Goal: Task Accomplishment & Management: Manage account settings

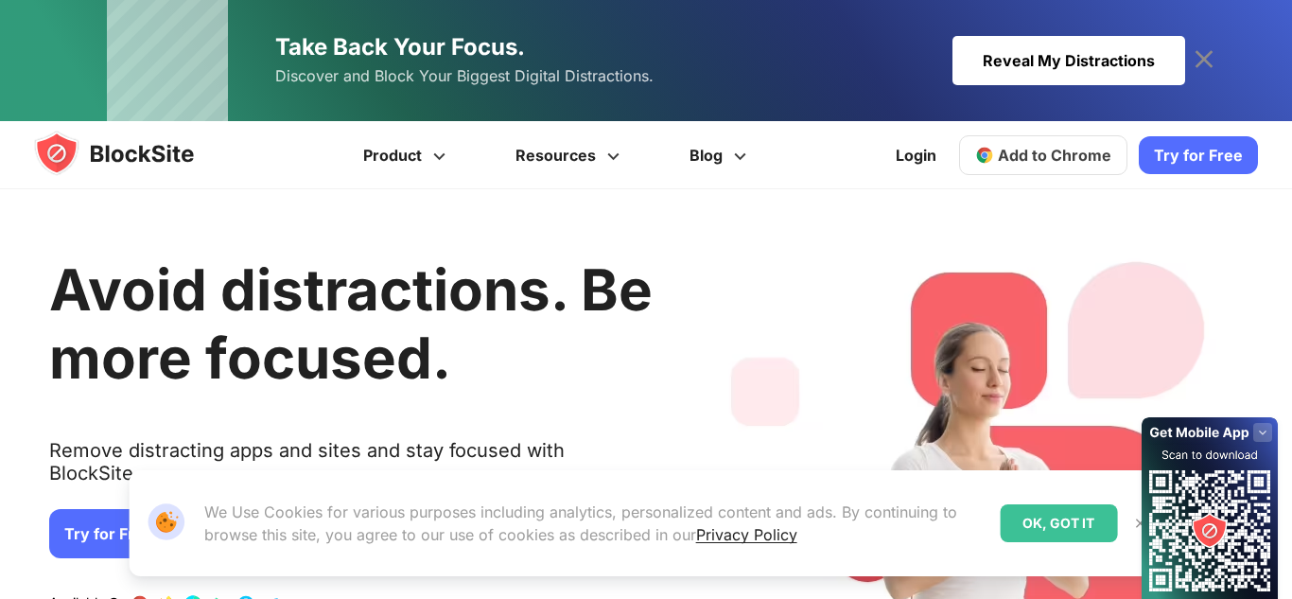
click at [958, 146] on div "Login Add to Chrome Download on AppStore Download on Google Play Try for Free" at bounding box center [1071, 154] width 374 height 45
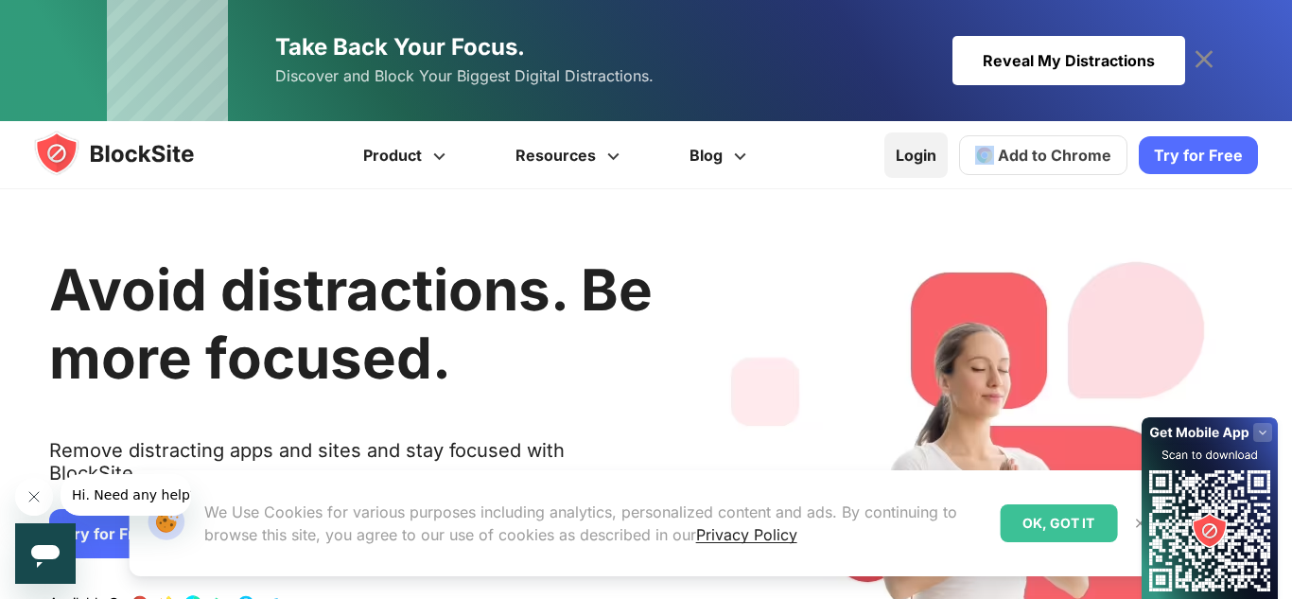
click at [936, 154] on link "Login" at bounding box center [915, 154] width 63 height 45
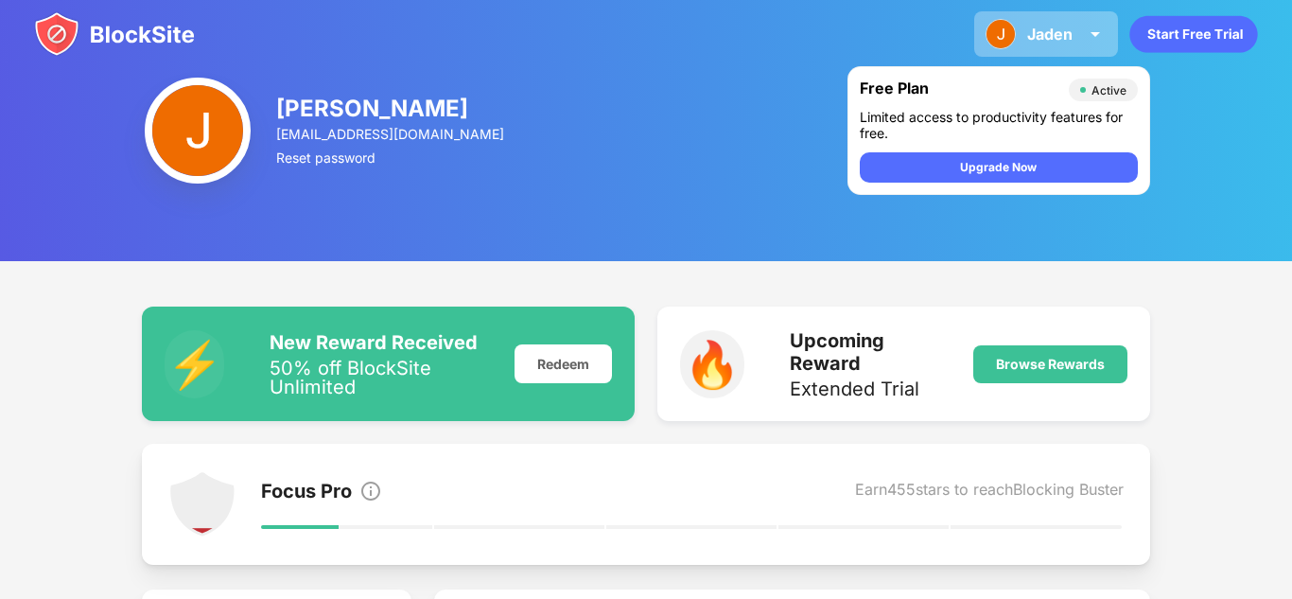
click at [1049, 23] on div "[PERSON_NAME] View Account Insights Premium Rewards Settings Support Log Out" at bounding box center [1046, 33] width 144 height 45
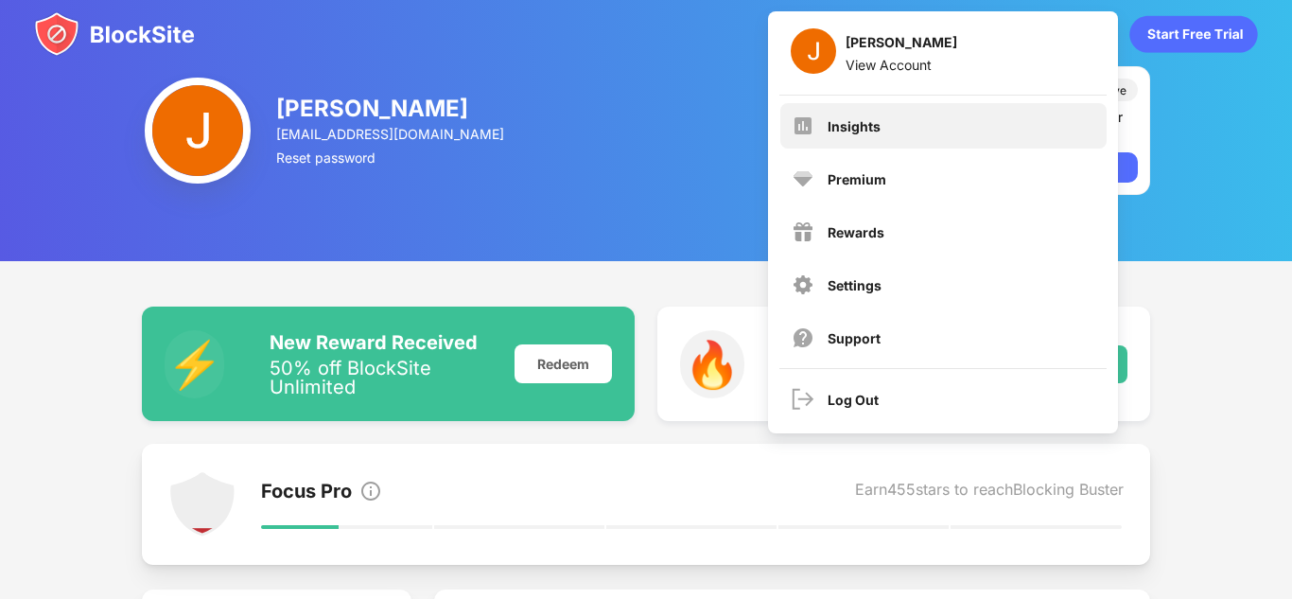
click at [832, 142] on div "Insights" at bounding box center [943, 125] width 326 height 45
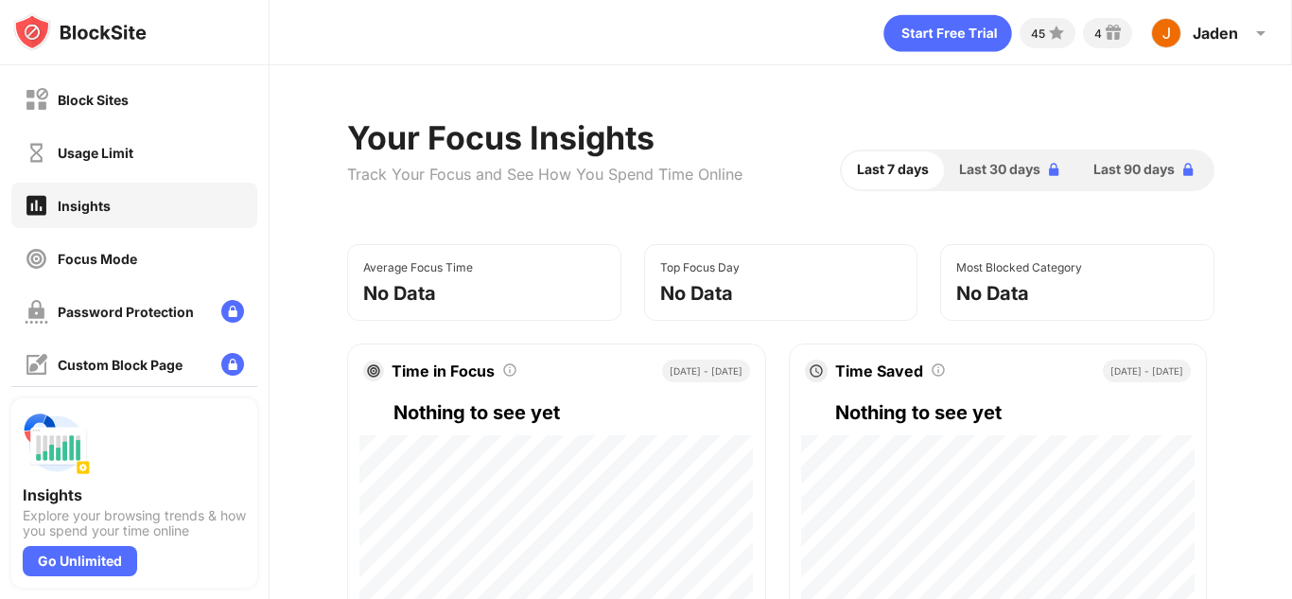
click at [121, 105] on div "Block Sites" at bounding box center [93, 100] width 71 height 16
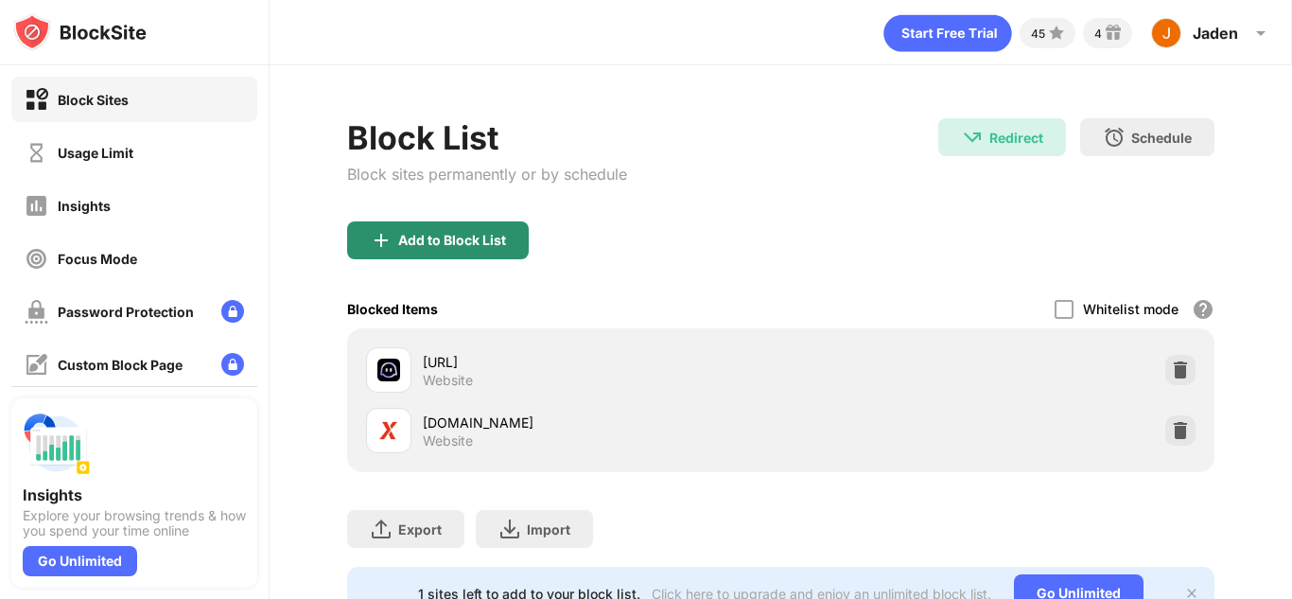
click at [424, 244] on div "Add to Block List" at bounding box center [452, 240] width 108 height 15
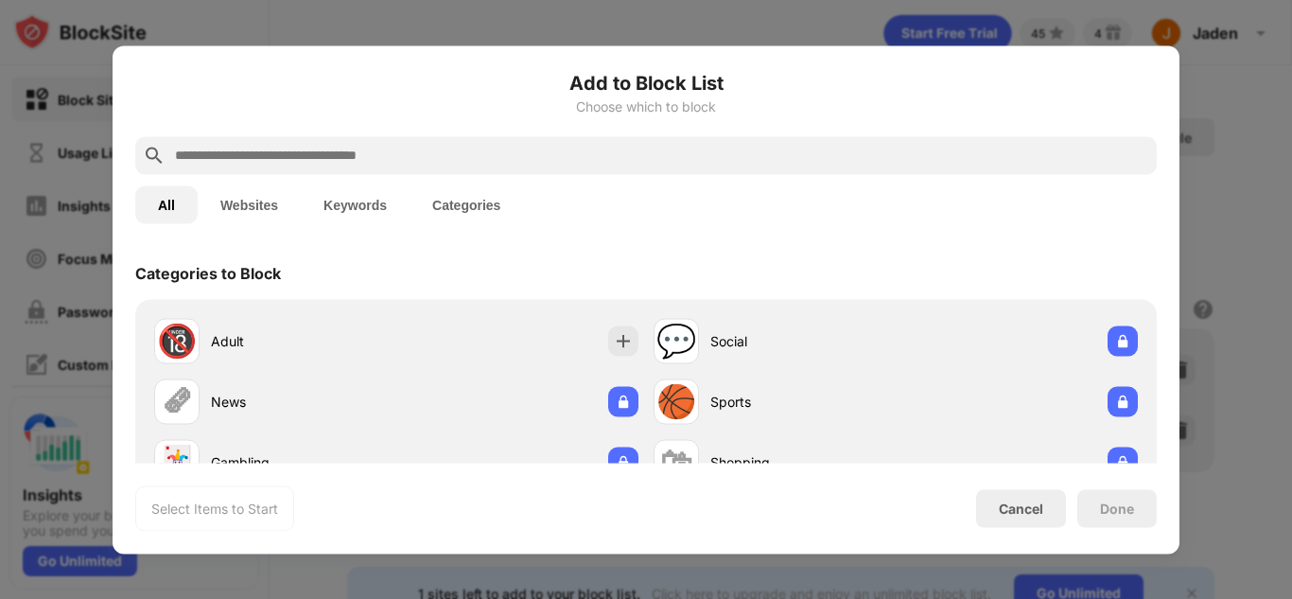
click at [425, 160] on input "text" at bounding box center [661, 155] width 976 height 23
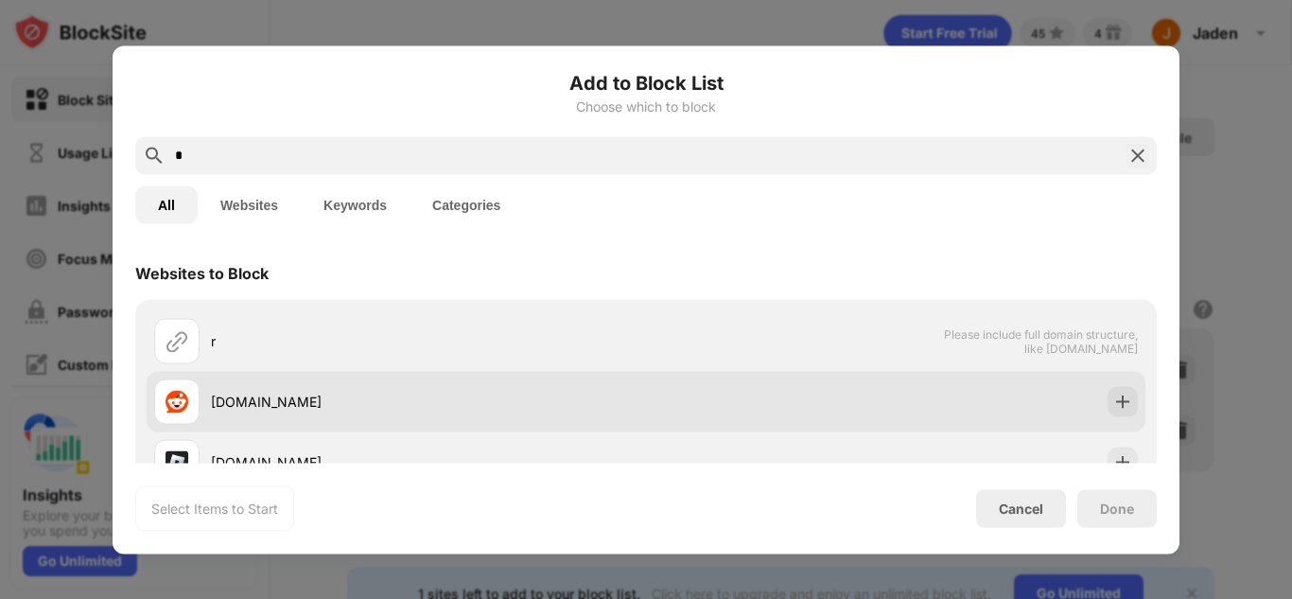
type input "*"
click at [1102, 409] on div "[DOMAIN_NAME]" at bounding box center [646, 401] width 999 height 61
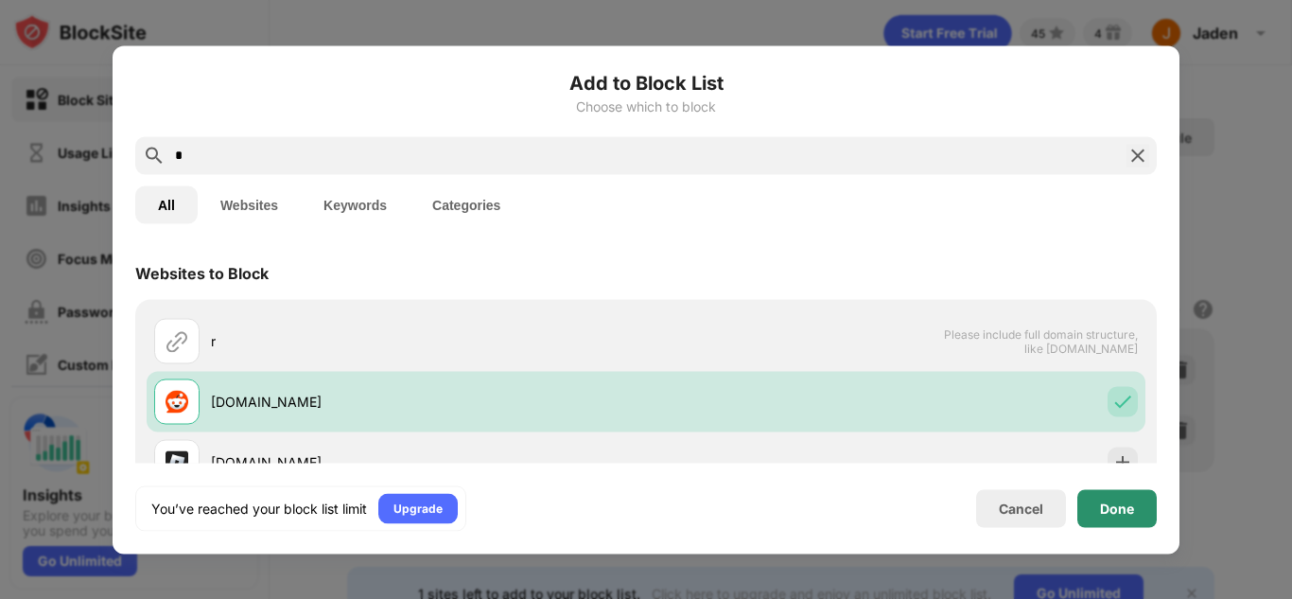
click at [1130, 515] on div "Done" at bounding box center [1116, 508] width 79 height 38
